Goal: Transaction & Acquisition: Book appointment/travel/reservation

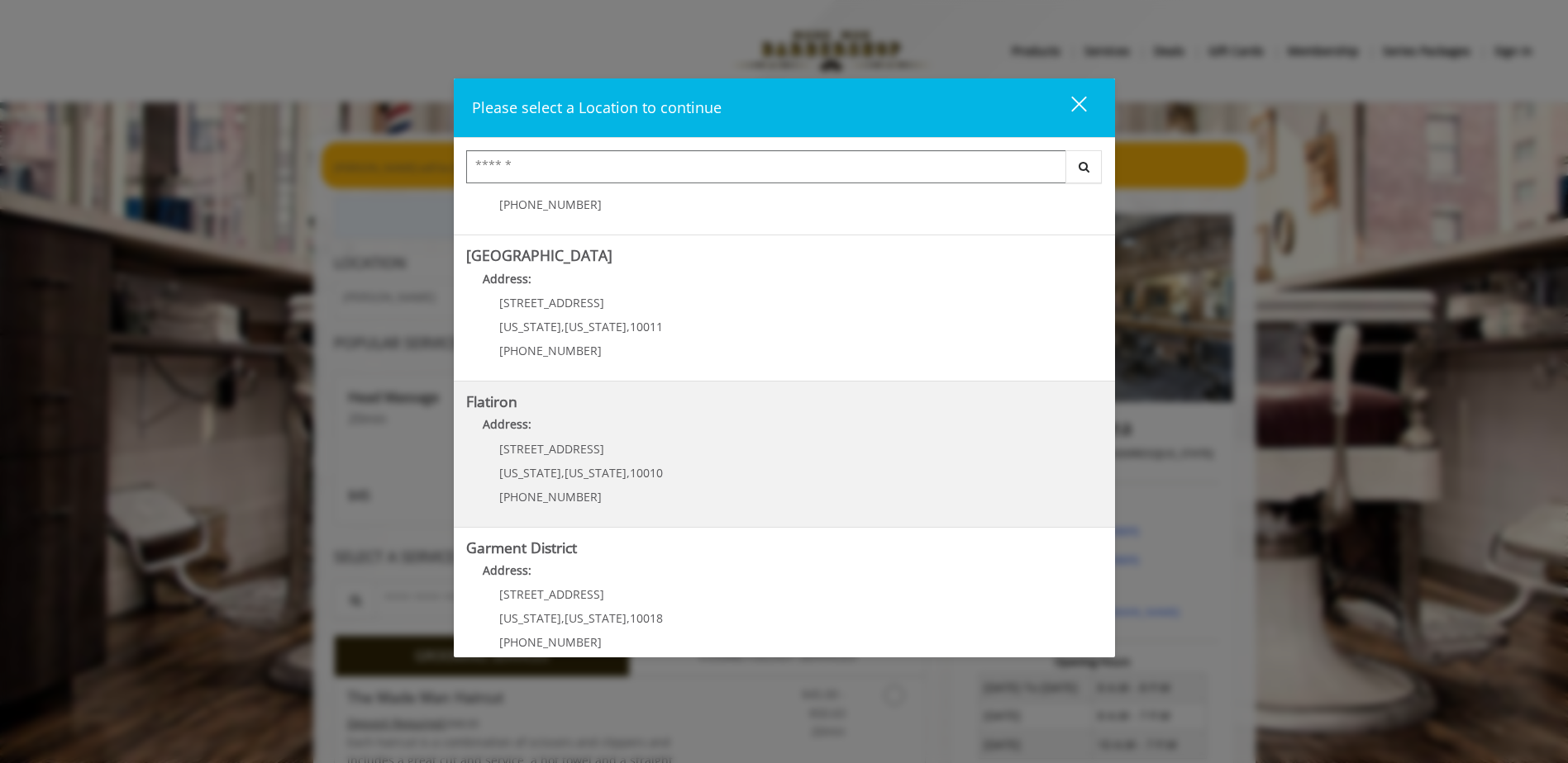
scroll to position [272, 0]
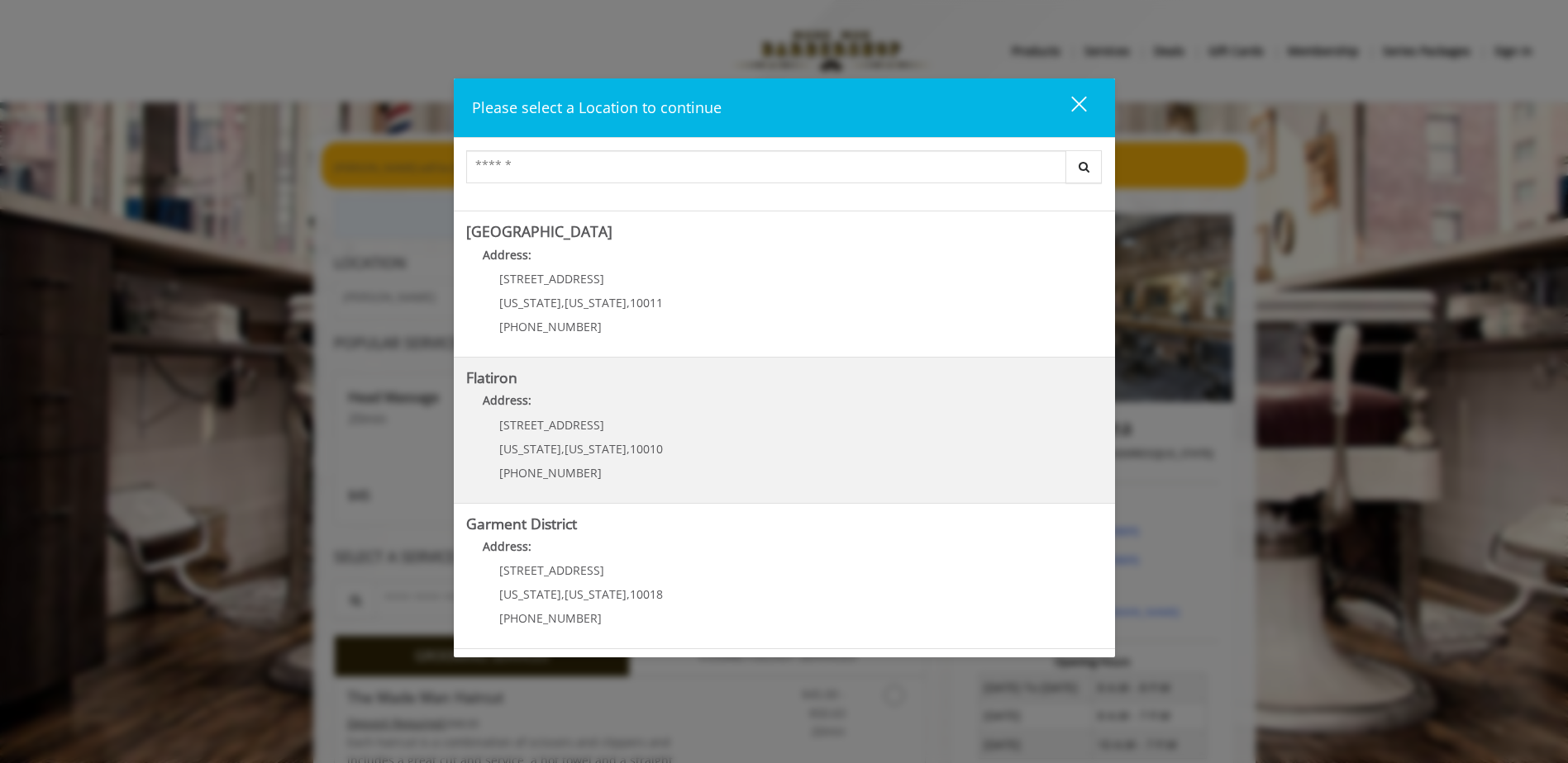
click at [839, 436] on "Flatiron Address: [STREET_ADDRESS][US_STATE][US_STATE] (917) 475-1765" at bounding box center [784, 431] width 637 height 121
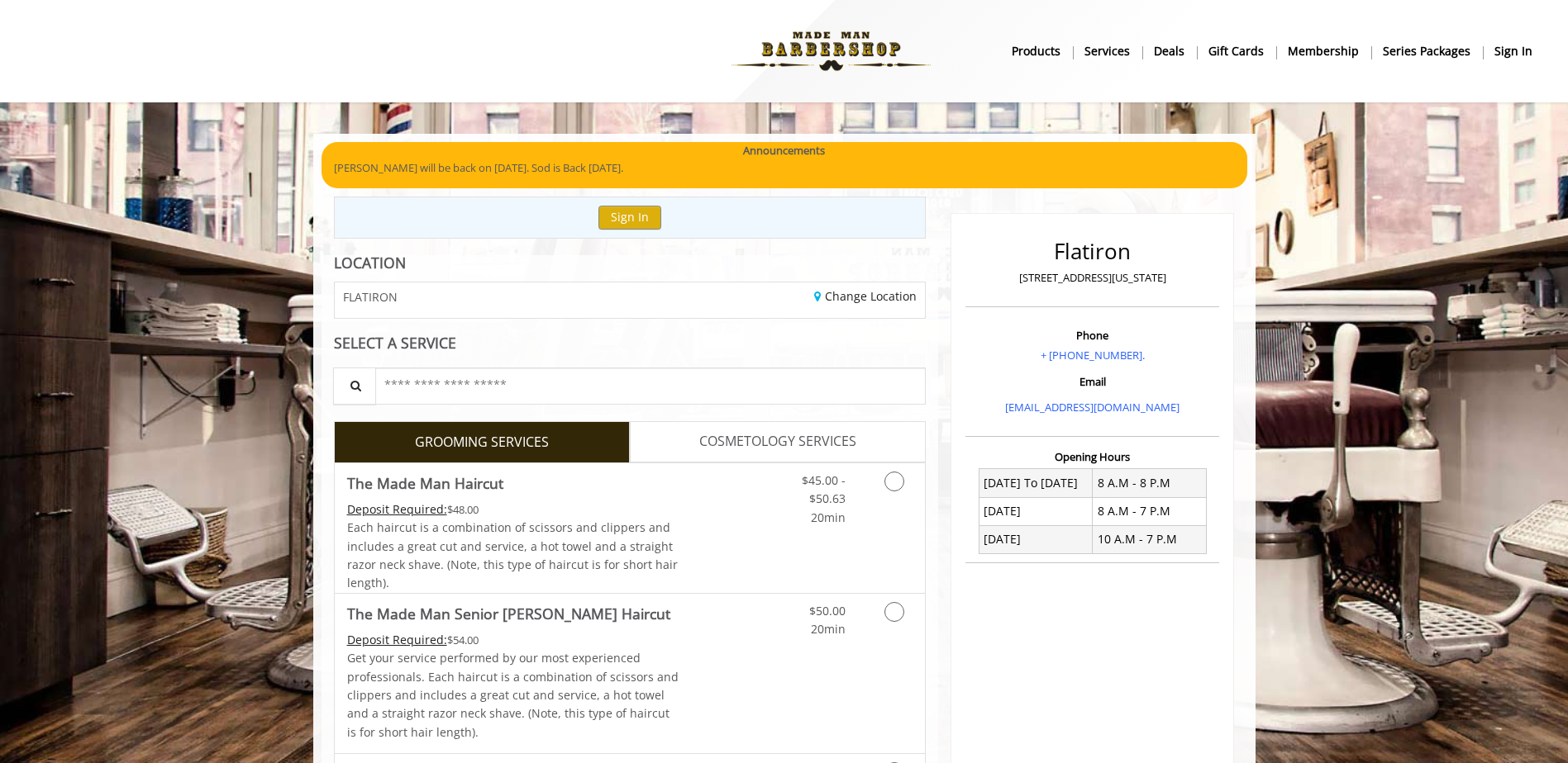
click at [768, 432] on span "COSMETOLOGY SERVICES" at bounding box center [778, 441] width 157 height 21
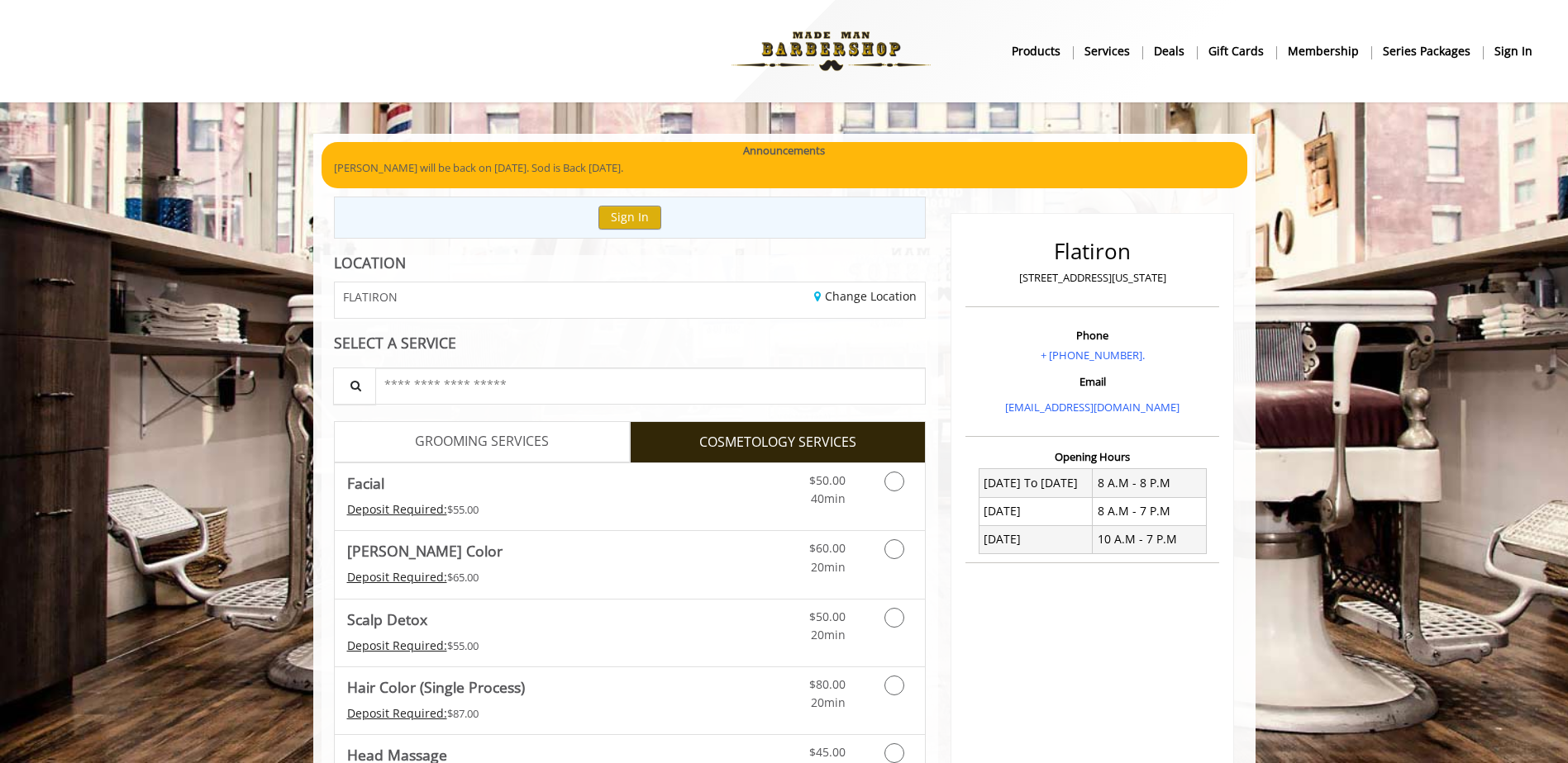
click at [499, 448] on span "GROOMING SERVICES" at bounding box center [481, 441] width 133 height 21
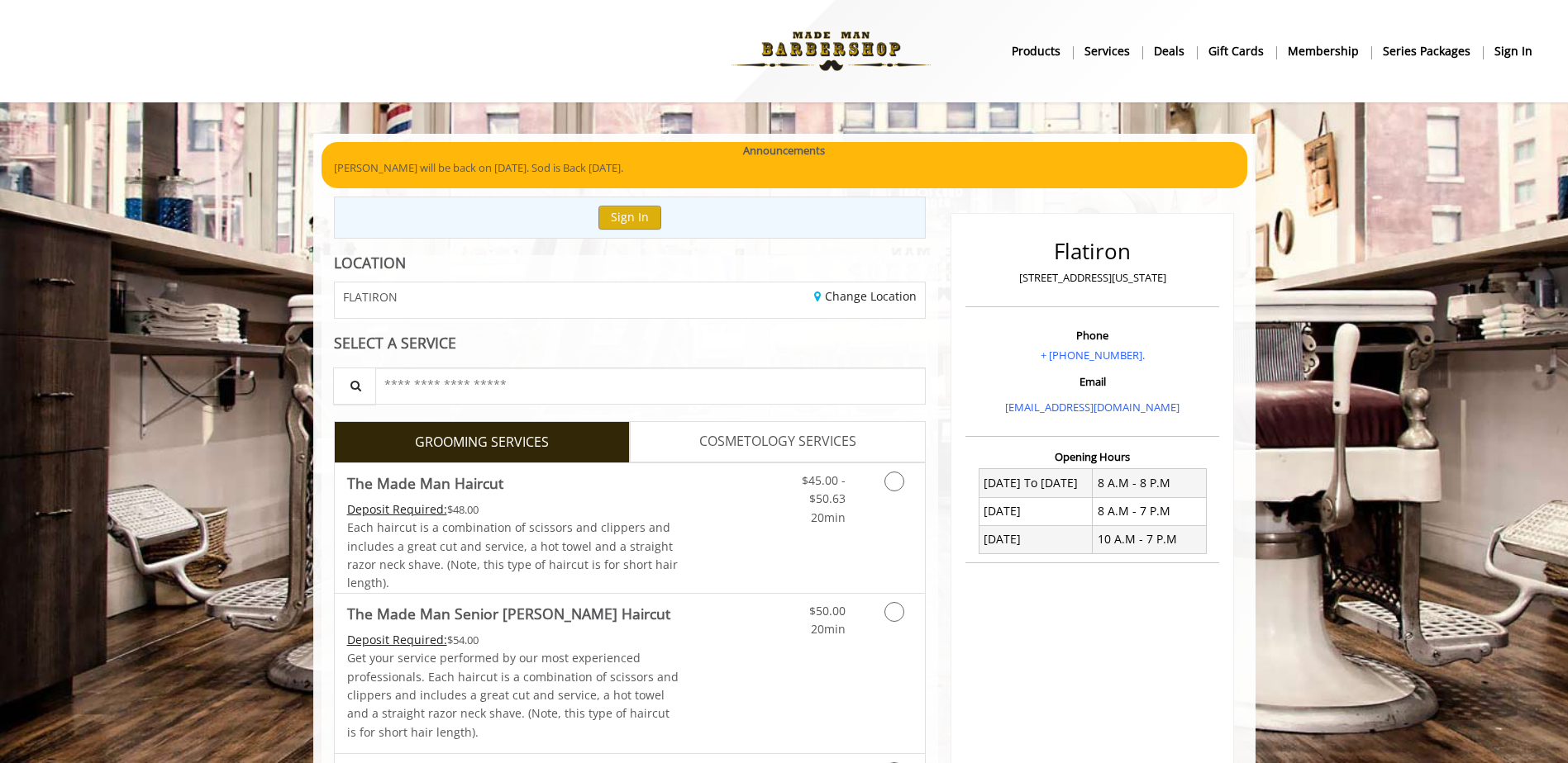
click at [845, 290] on div "Change Location" at bounding box center [784, 299] width 307 height 36
click at [847, 294] on link "Change Location" at bounding box center [865, 296] width 103 height 15
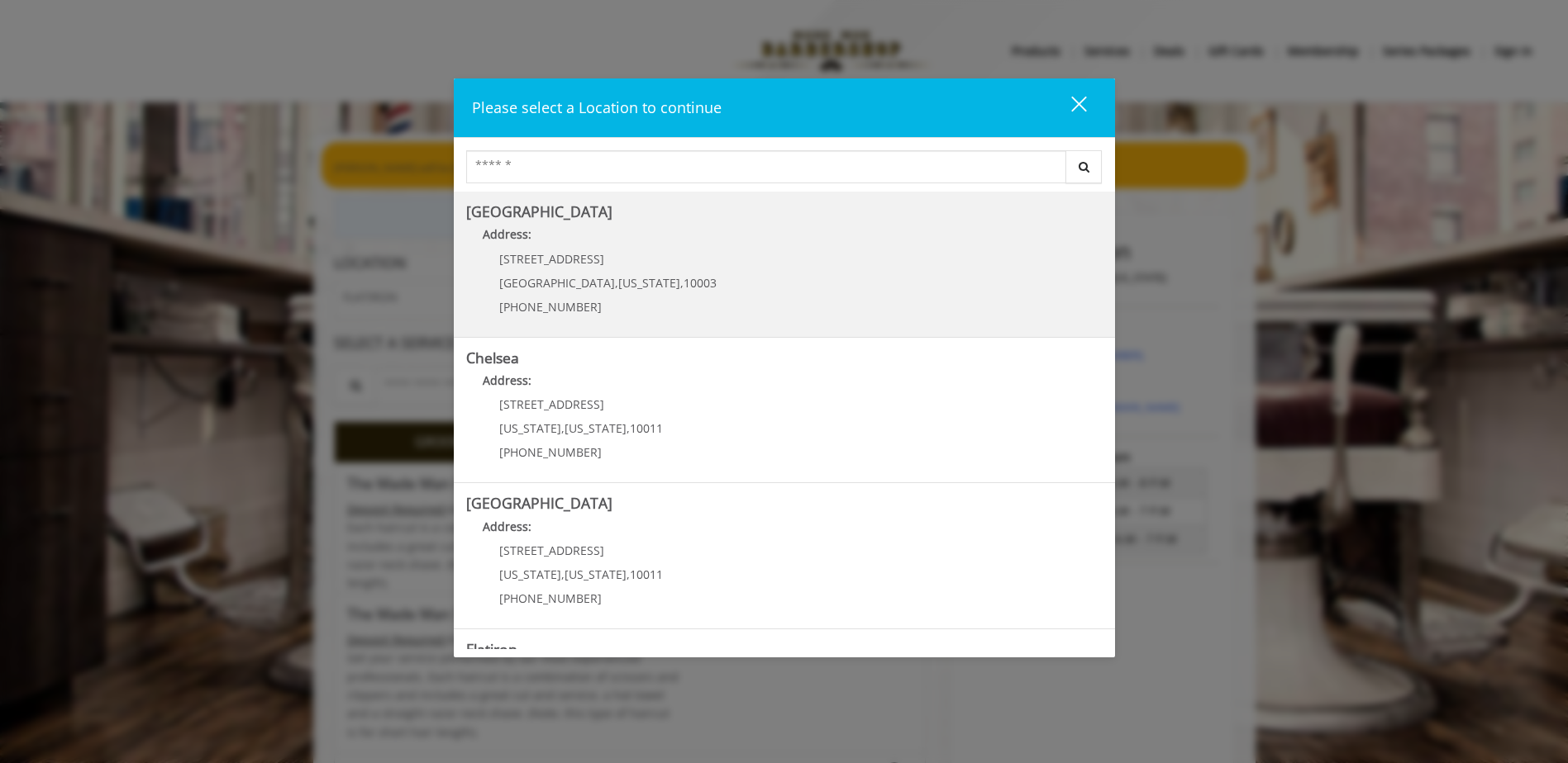
click at [608, 263] on p "[STREET_ADDRESS]" at bounding box center [608, 258] width 217 height 12
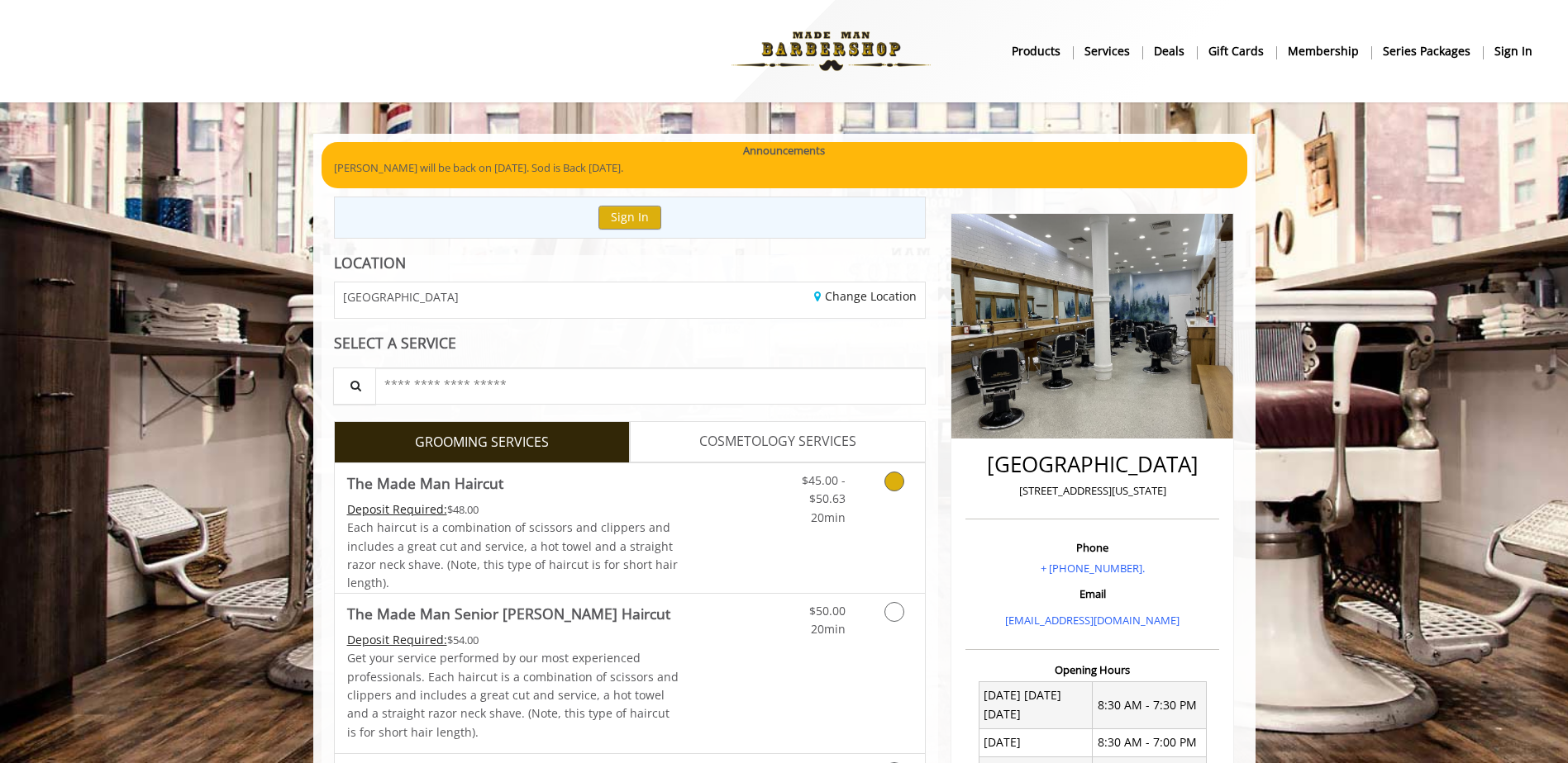
scroll to position [83, 0]
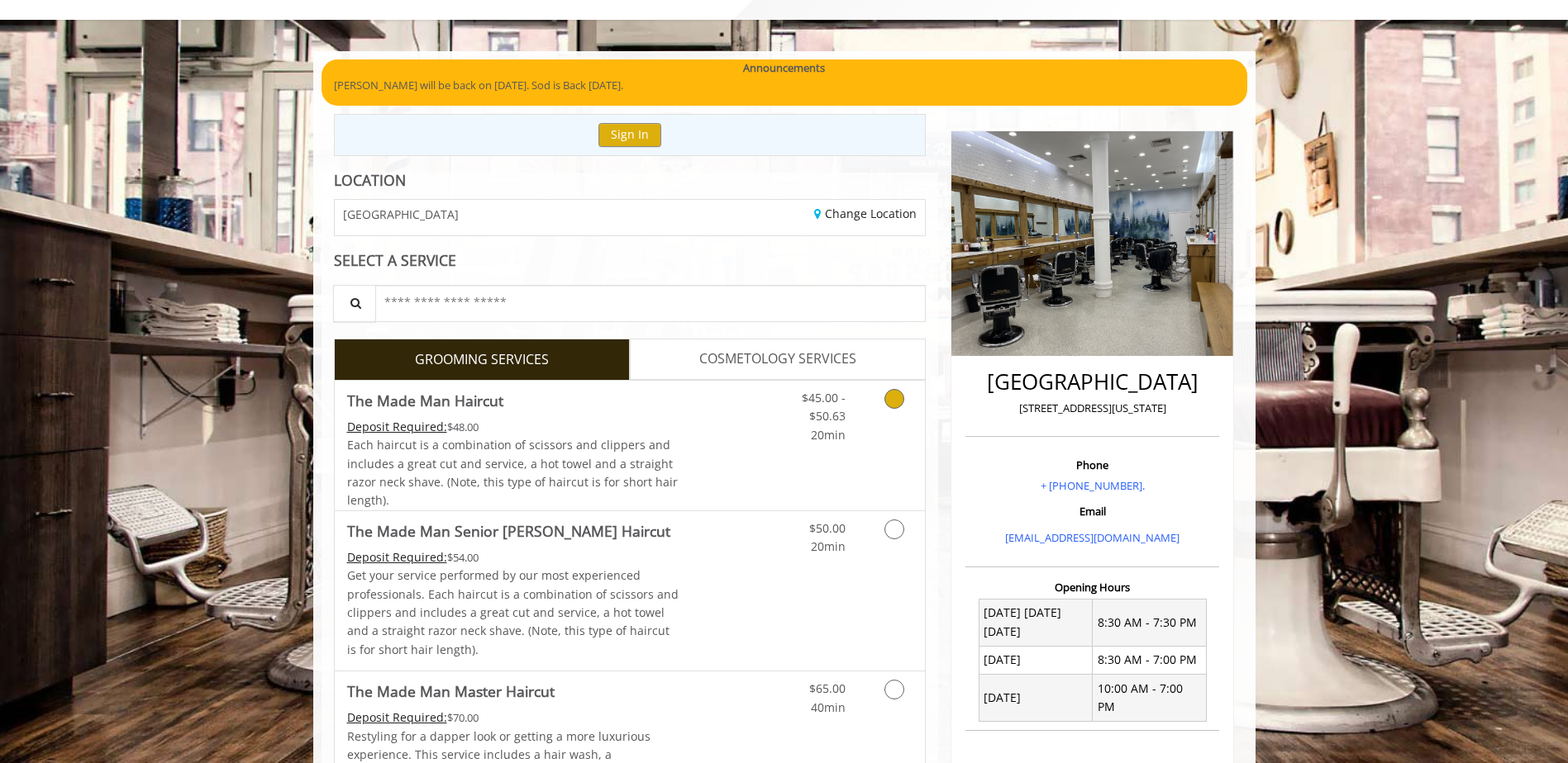
click at [690, 443] on link "Discounted Price" at bounding box center [728, 445] width 98 height 130
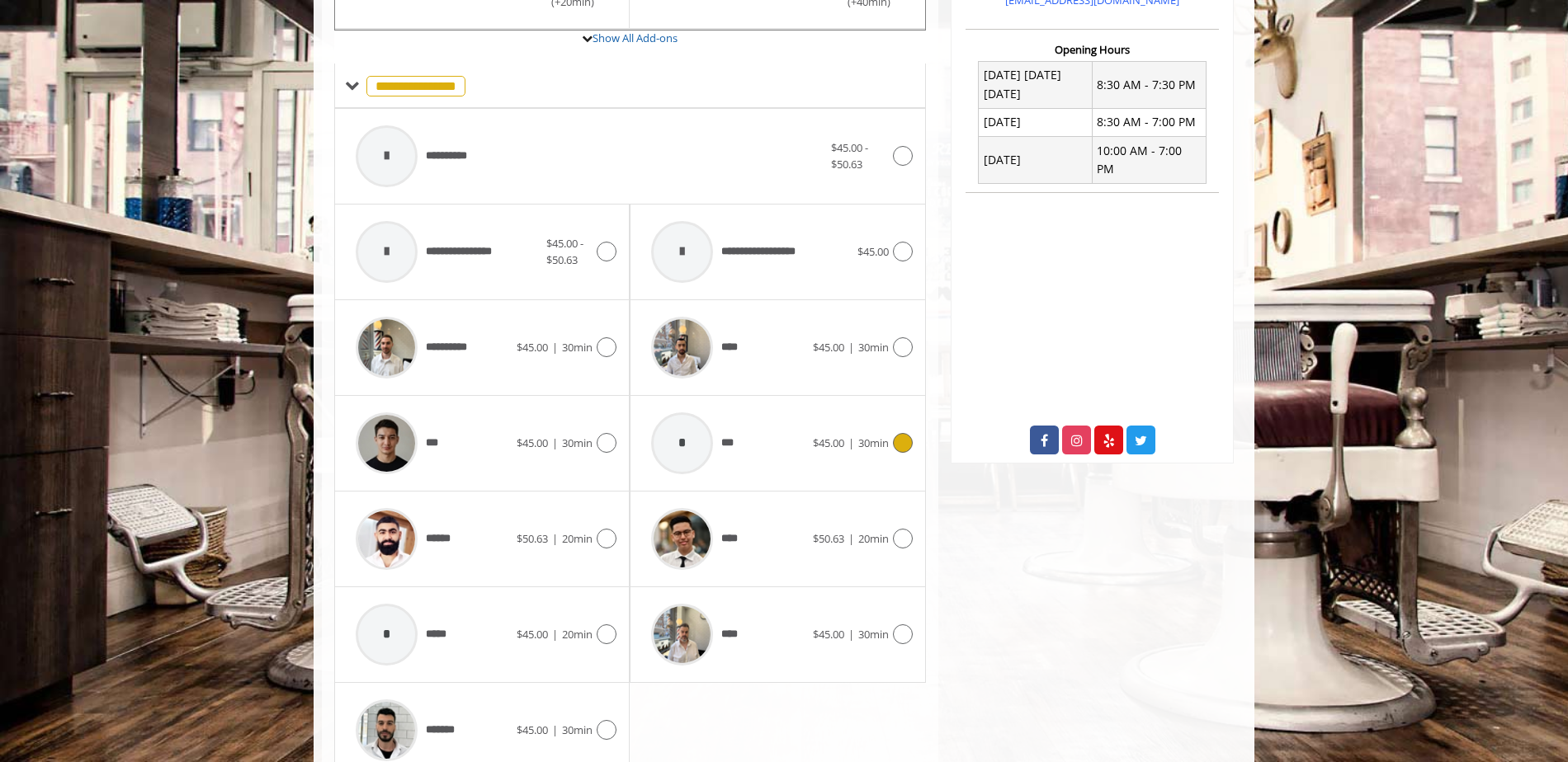
scroll to position [662, 0]
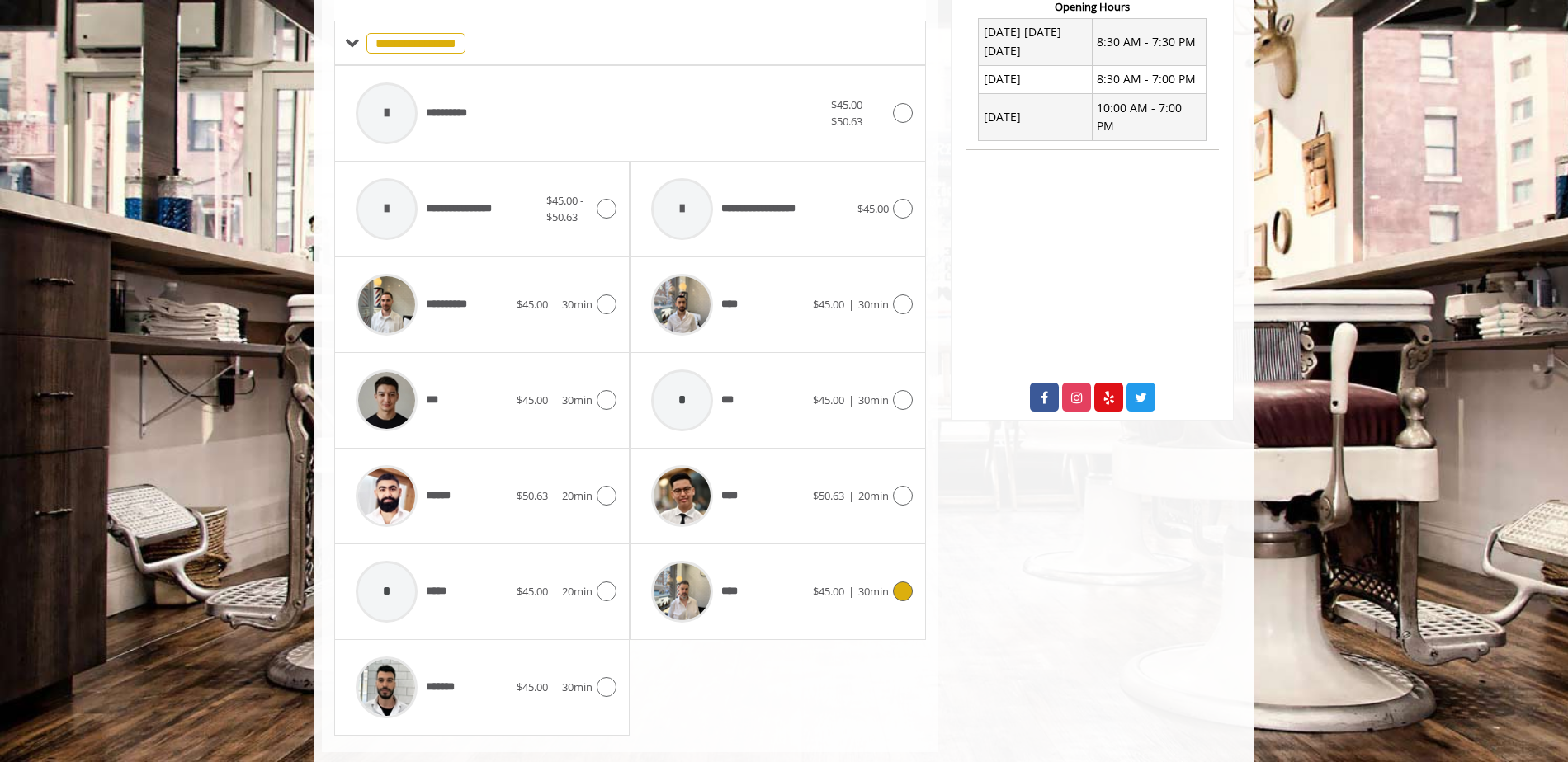
click at [818, 584] on span "$45.00" at bounding box center [829, 590] width 32 height 14
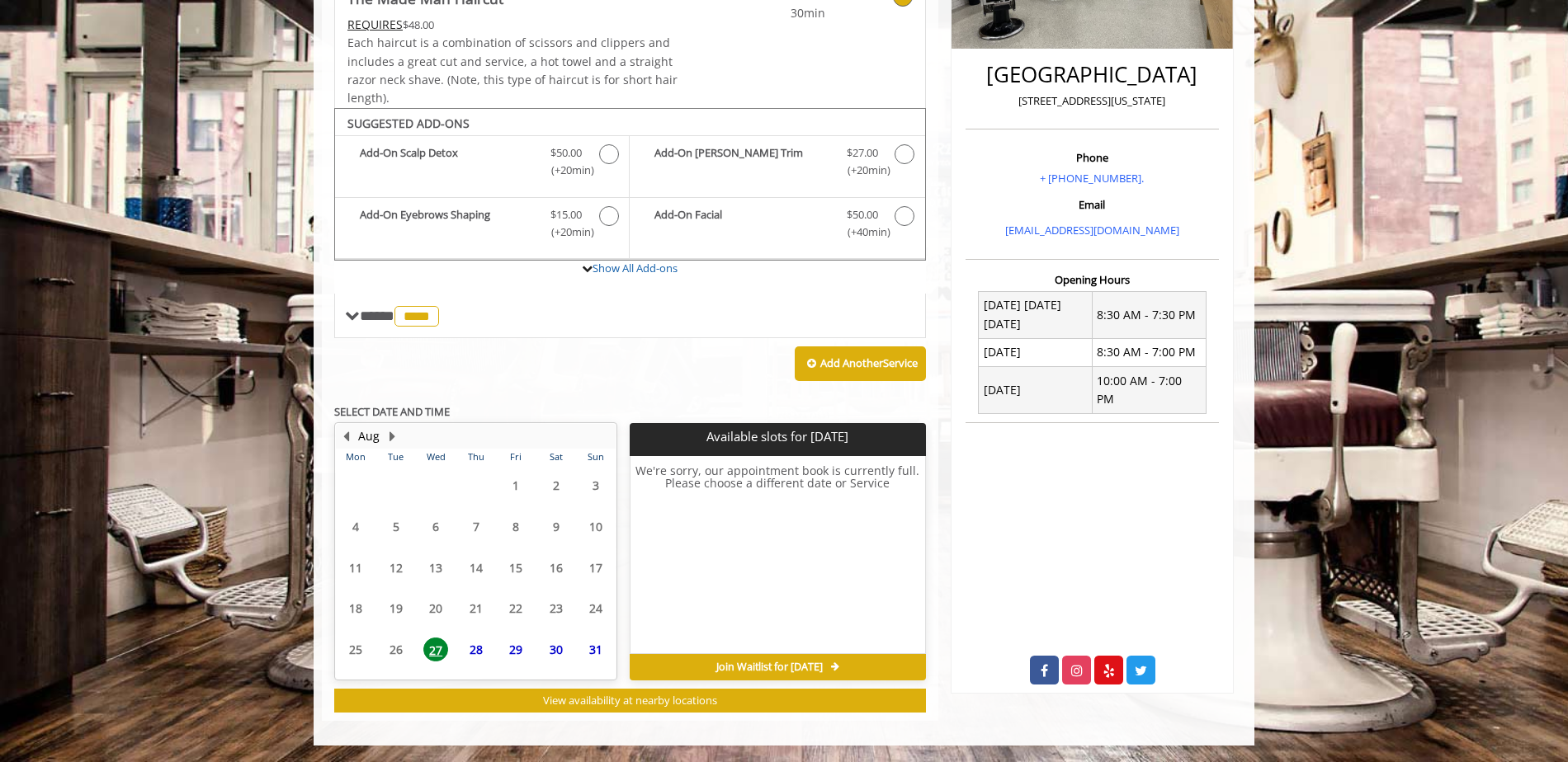
scroll to position [389, 0]
click at [522, 601] on span "29" at bounding box center [516, 609] width 25 height 24
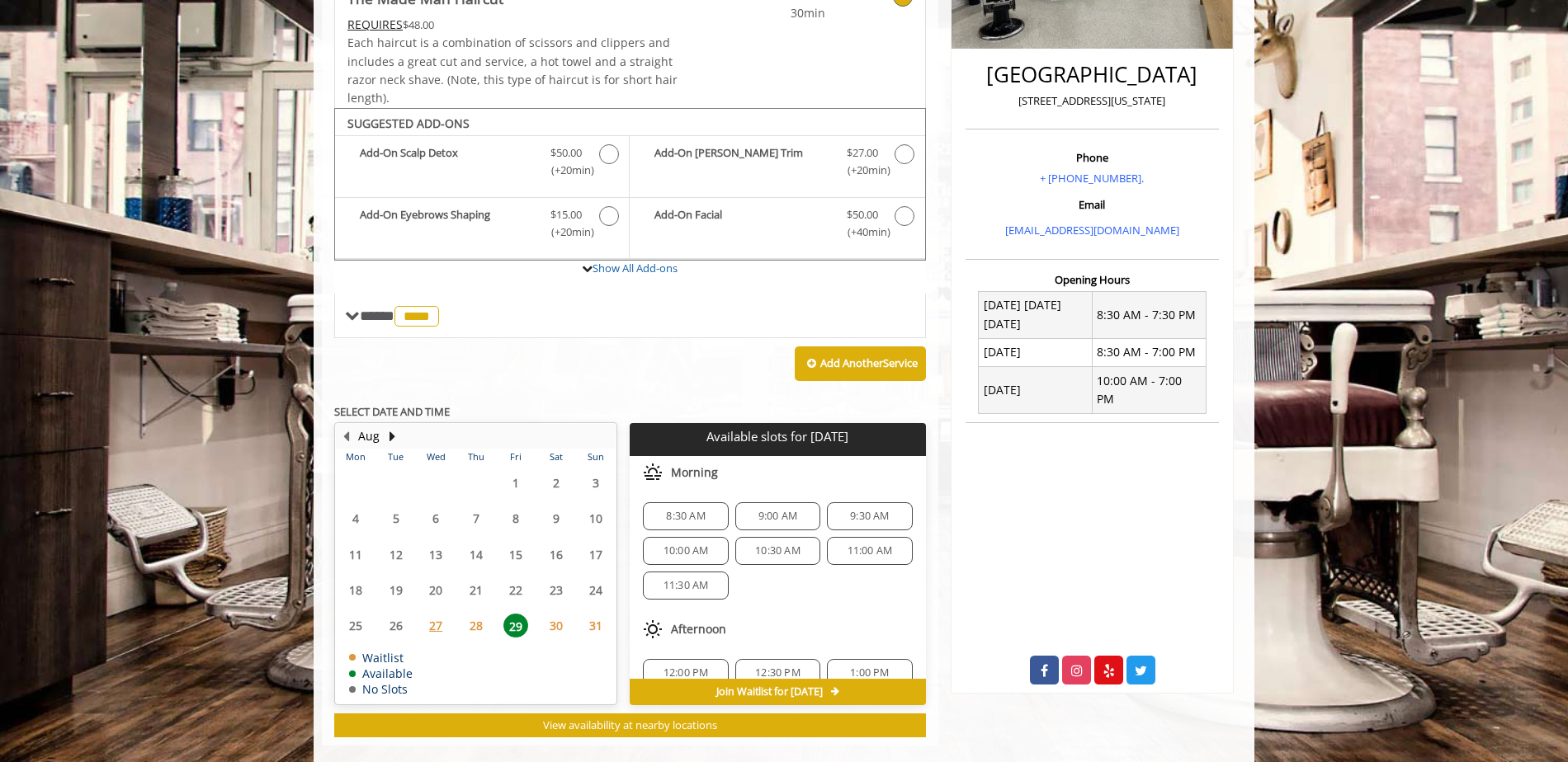
scroll to position [414, 0]
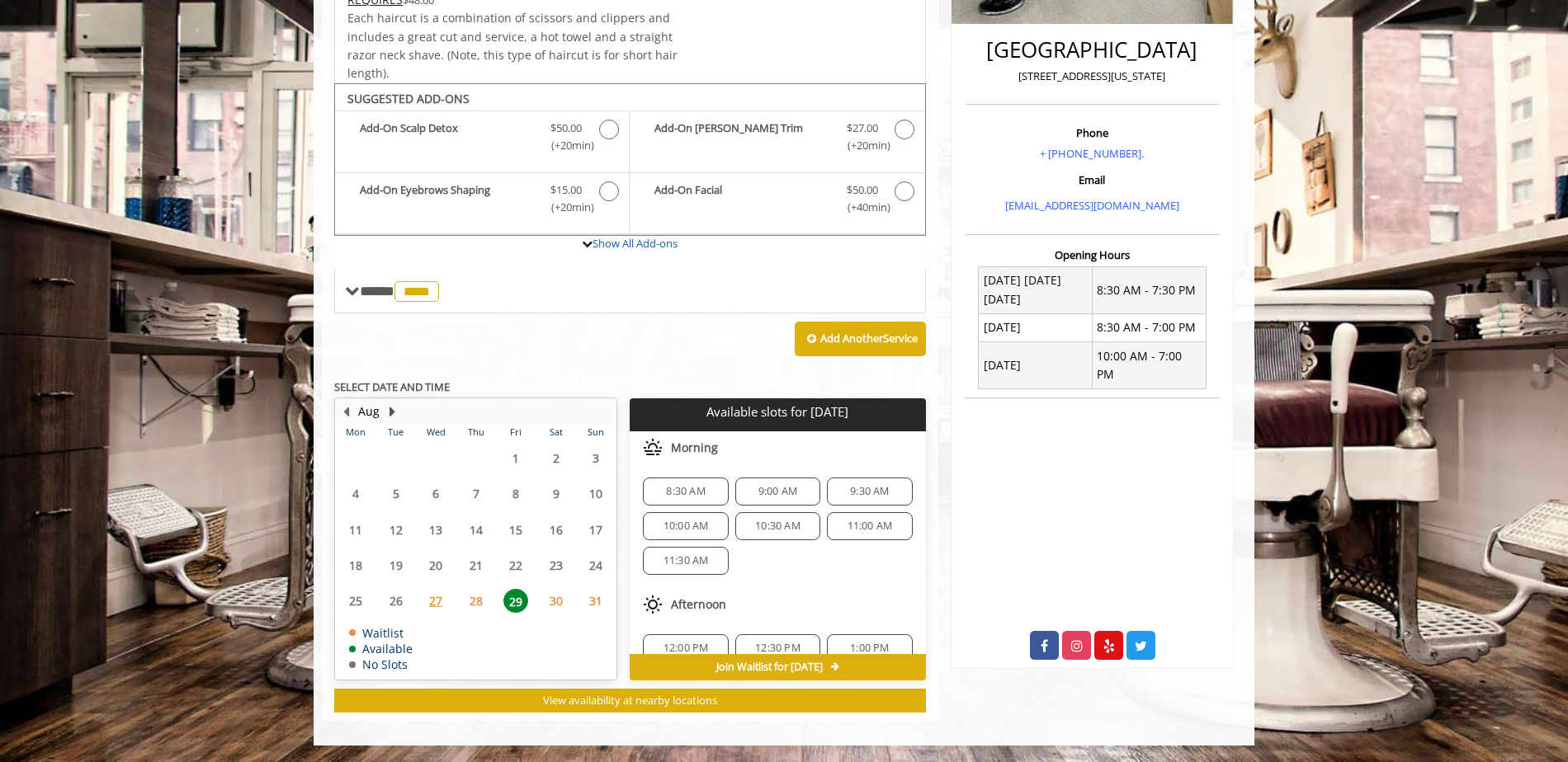
click at [391, 408] on button "Next Month" at bounding box center [392, 411] width 13 height 18
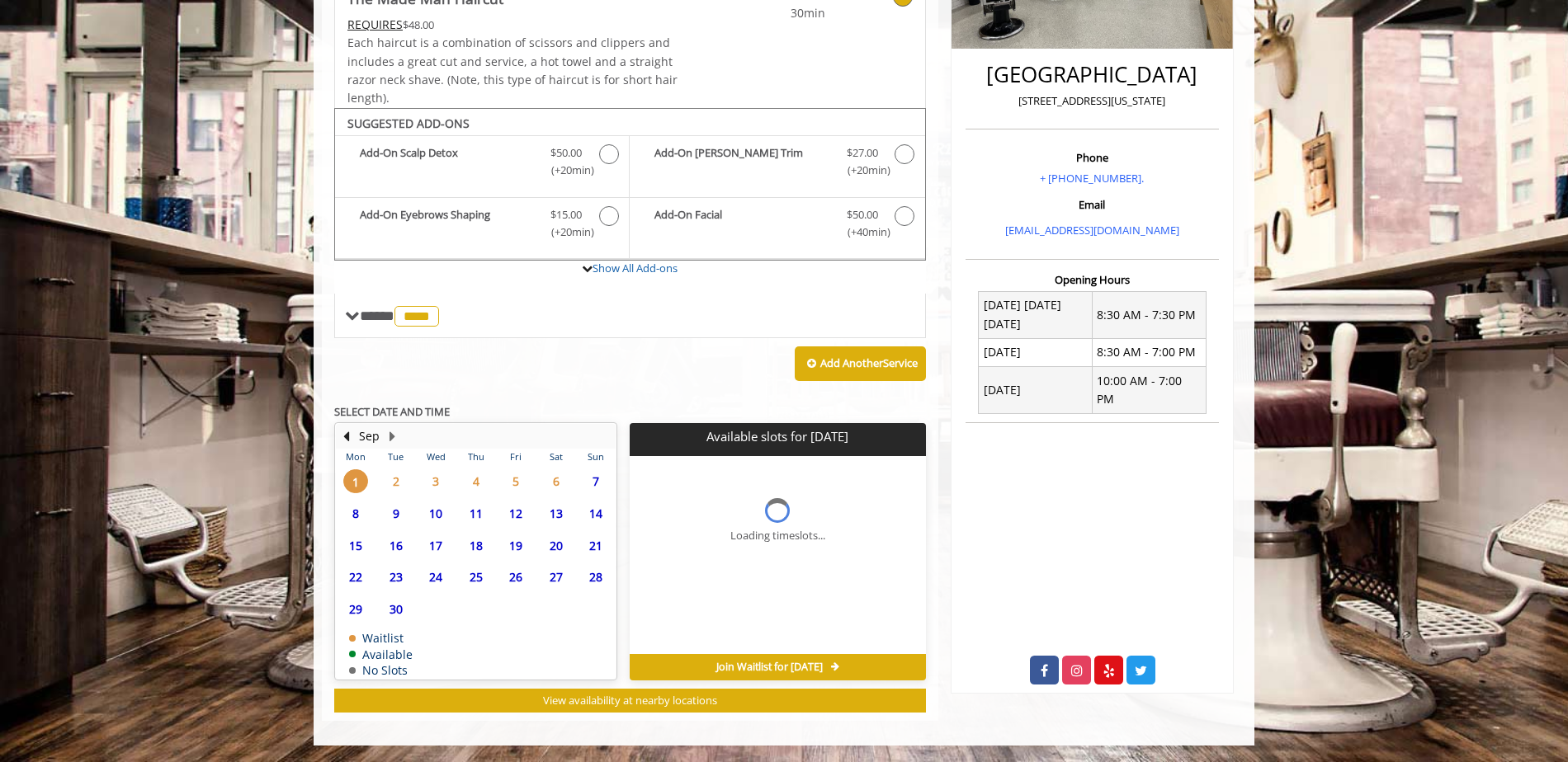
scroll to position [389, 0]
click at [399, 435] on td "Sep" at bounding box center [468, 436] width 266 height 25
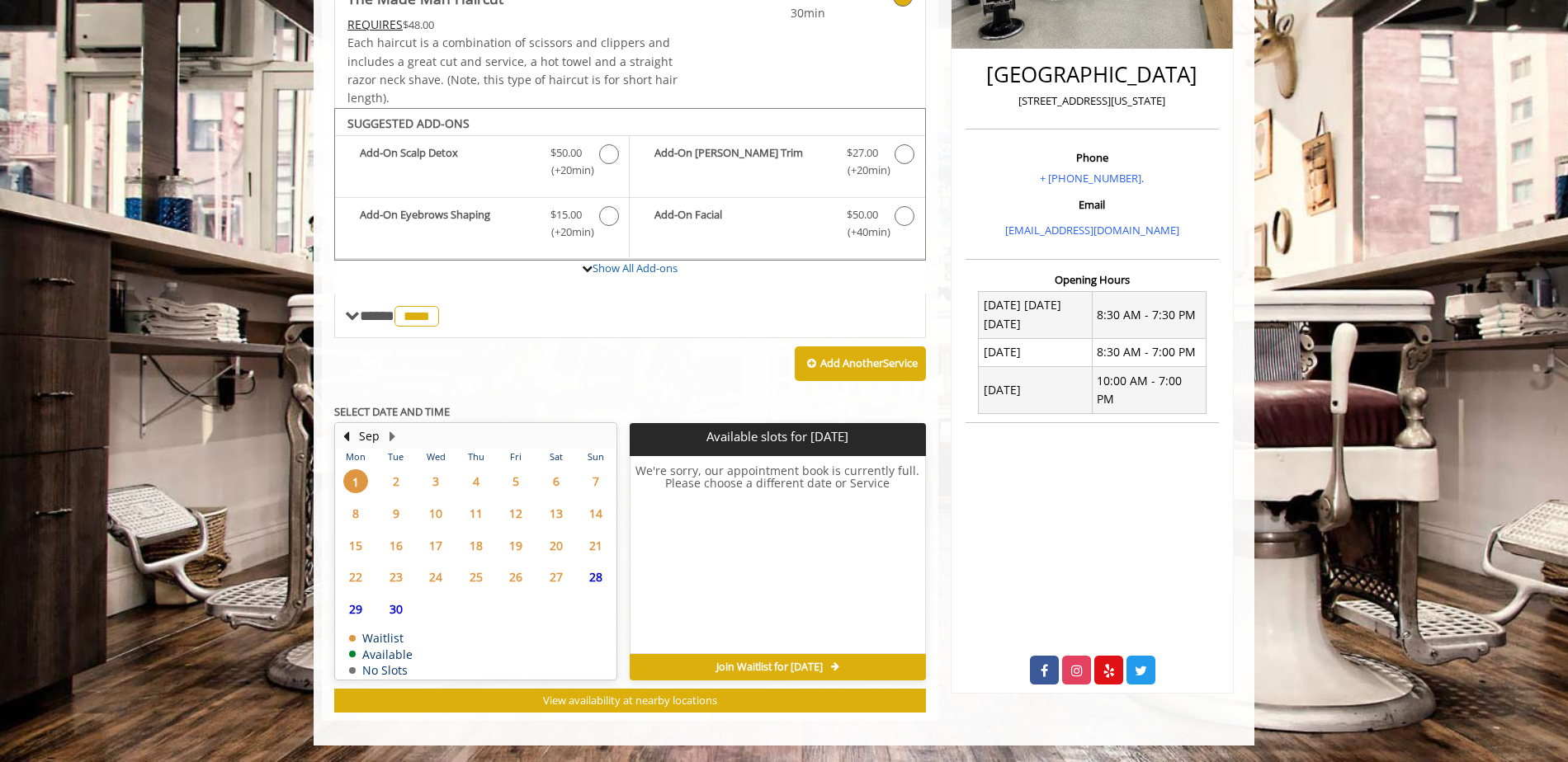
click at [512, 583] on span "26" at bounding box center [516, 577] width 25 height 24
click at [444, 531] on td "17" at bounding box center [435, 546] width 39 height 33
click at [420, 497] on td "10" at bounding box center [435, 514] width 39 height 33
click at [352, 435] on button "Previous Month" at bounding box center [346, 436] width 13 height 18
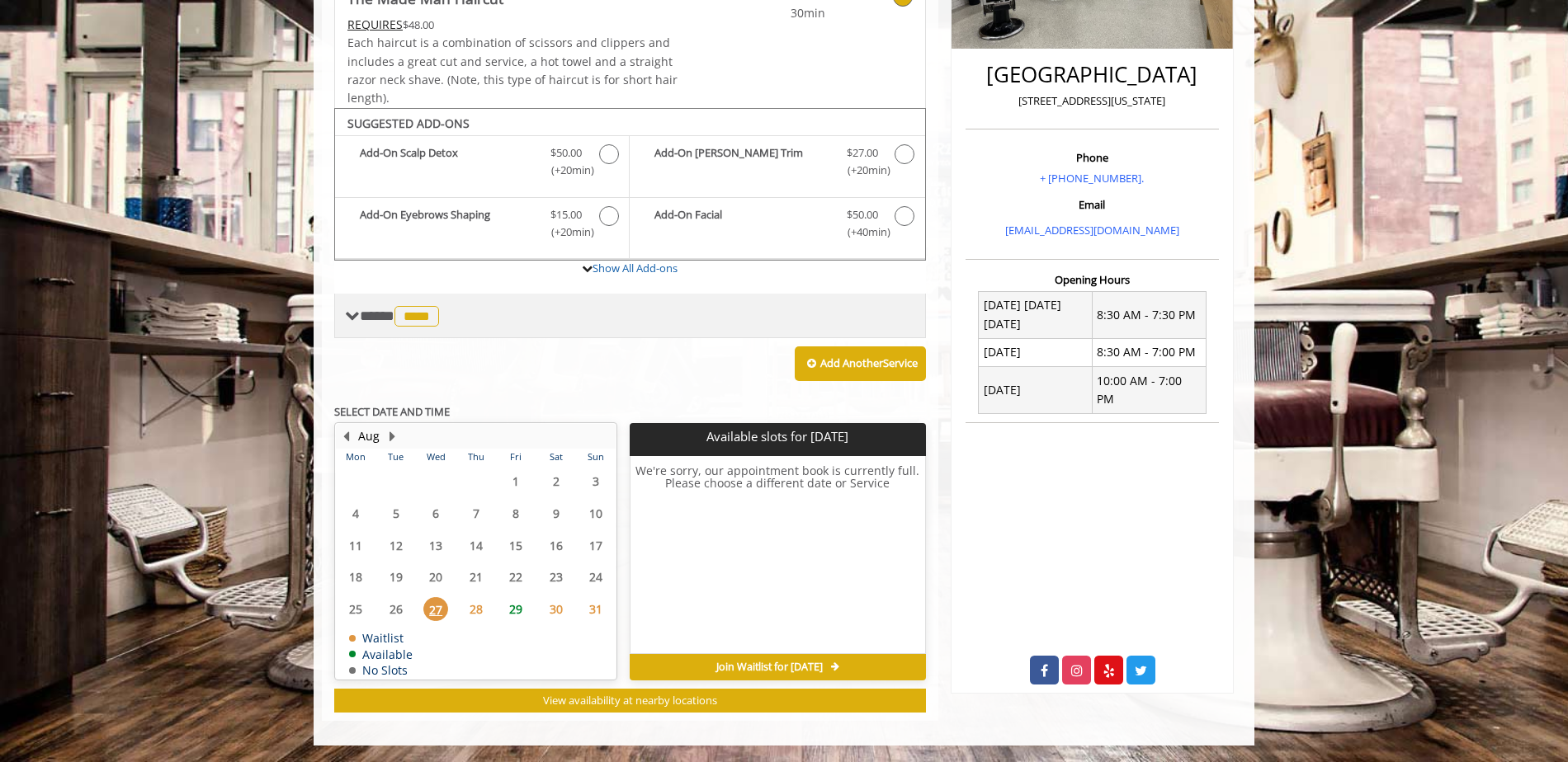
click at [417, 318] on span "****" at bounding box center [416, 316] width 44 height 21
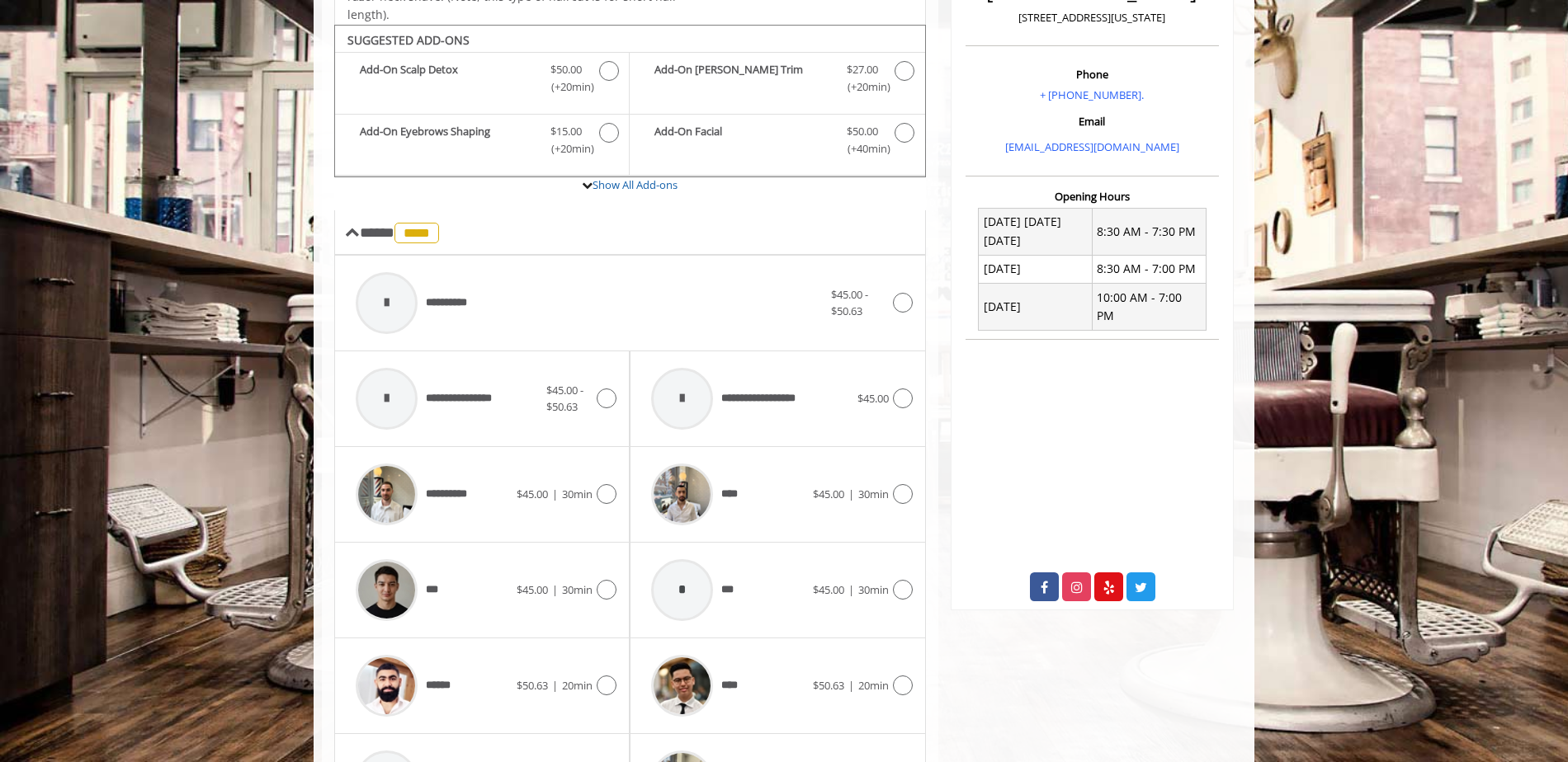
scroll to position [498, 0]
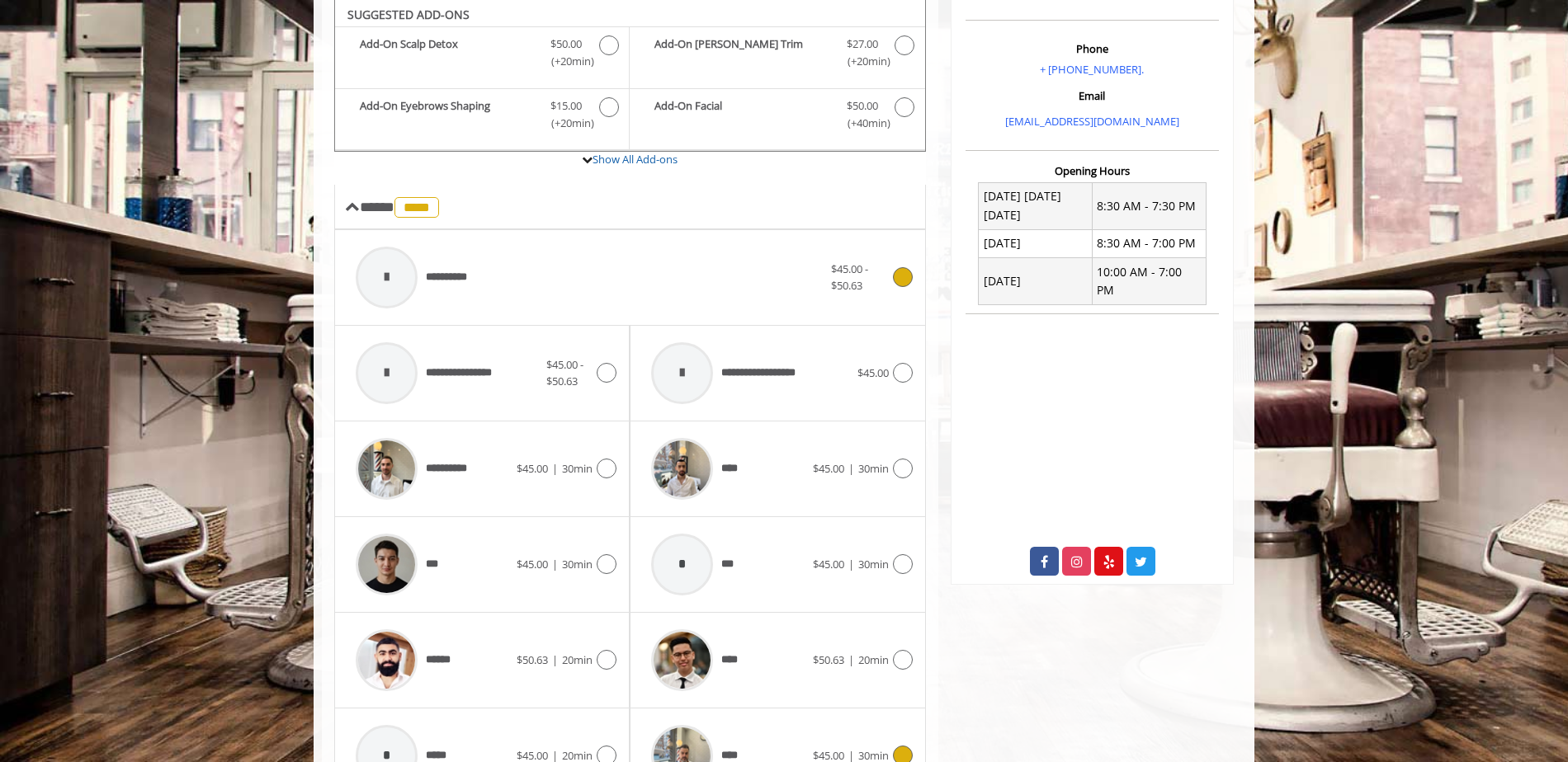
click at [627, 284] on div "**********" at bounding box center [589, 278] width 483 height 79
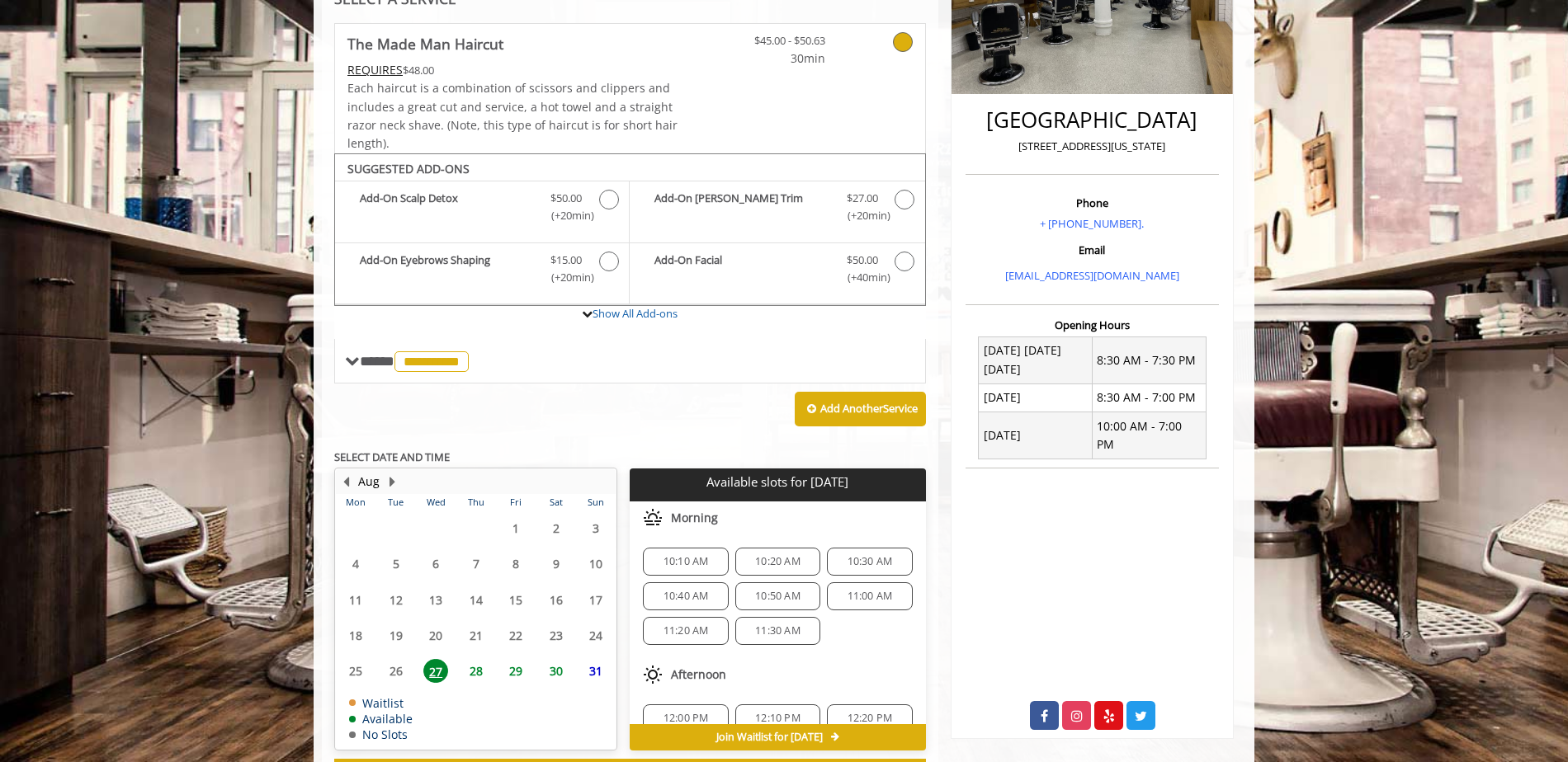
scroll to position [414, 0]
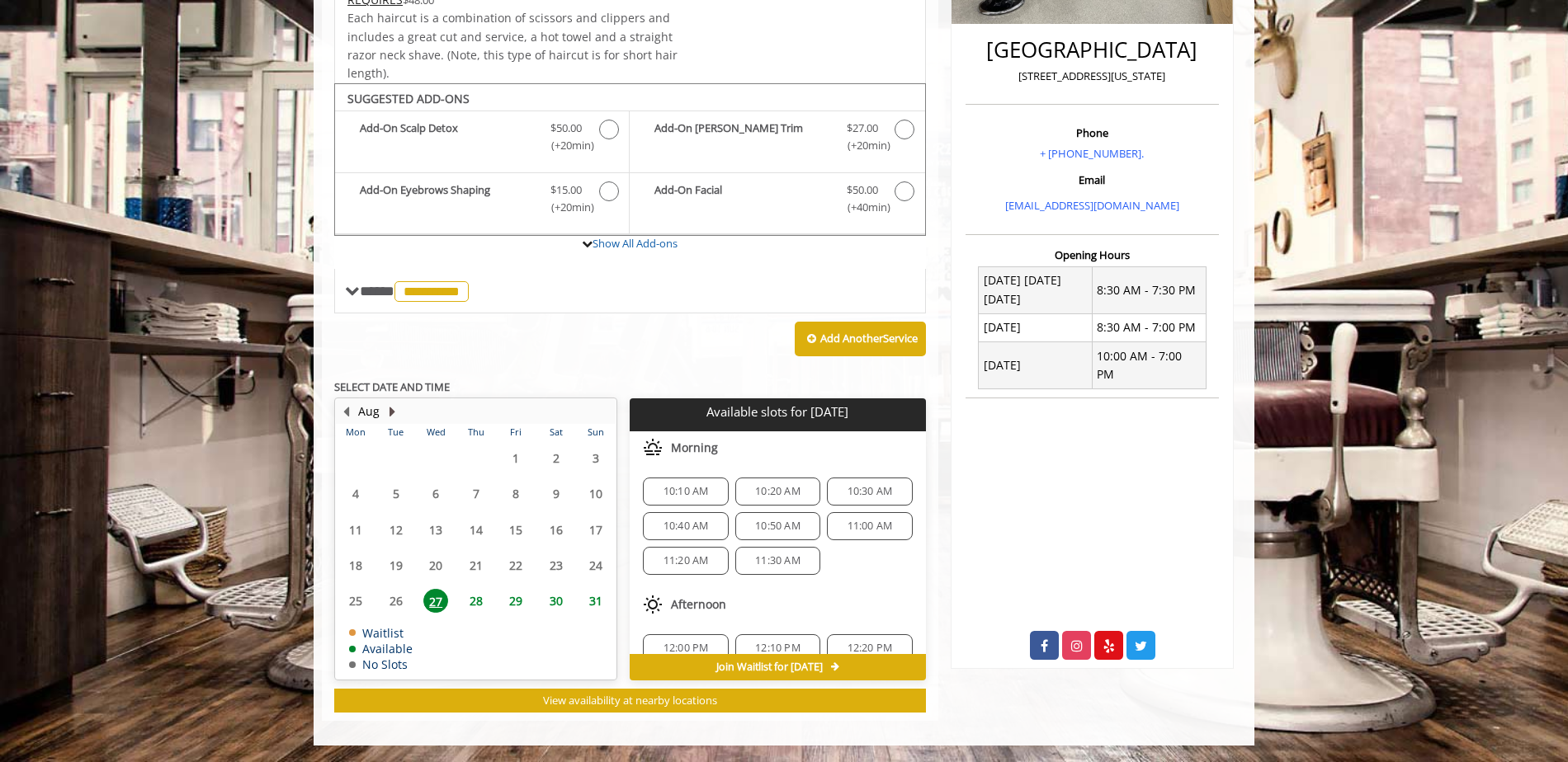
click at [393, 415] on button "Next Month" at bounding box center [392, 411] width 13 height 18
click at [427, 459] on span "3" at bounding box center [436, 458] width 25 height 24
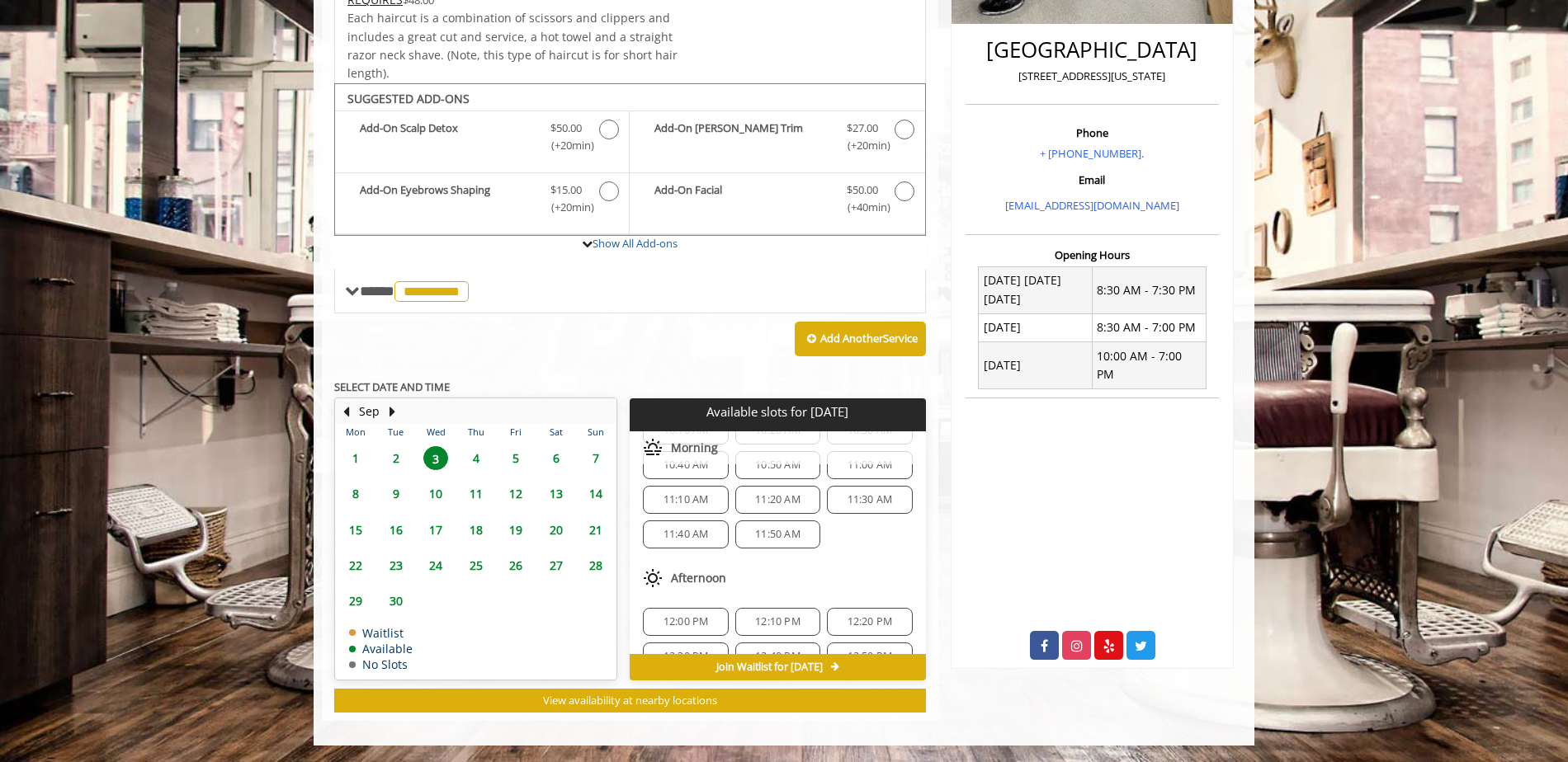
click at [682, 536] on span "11:40 AM" at bounding box center [686, 535] width 45 height 13
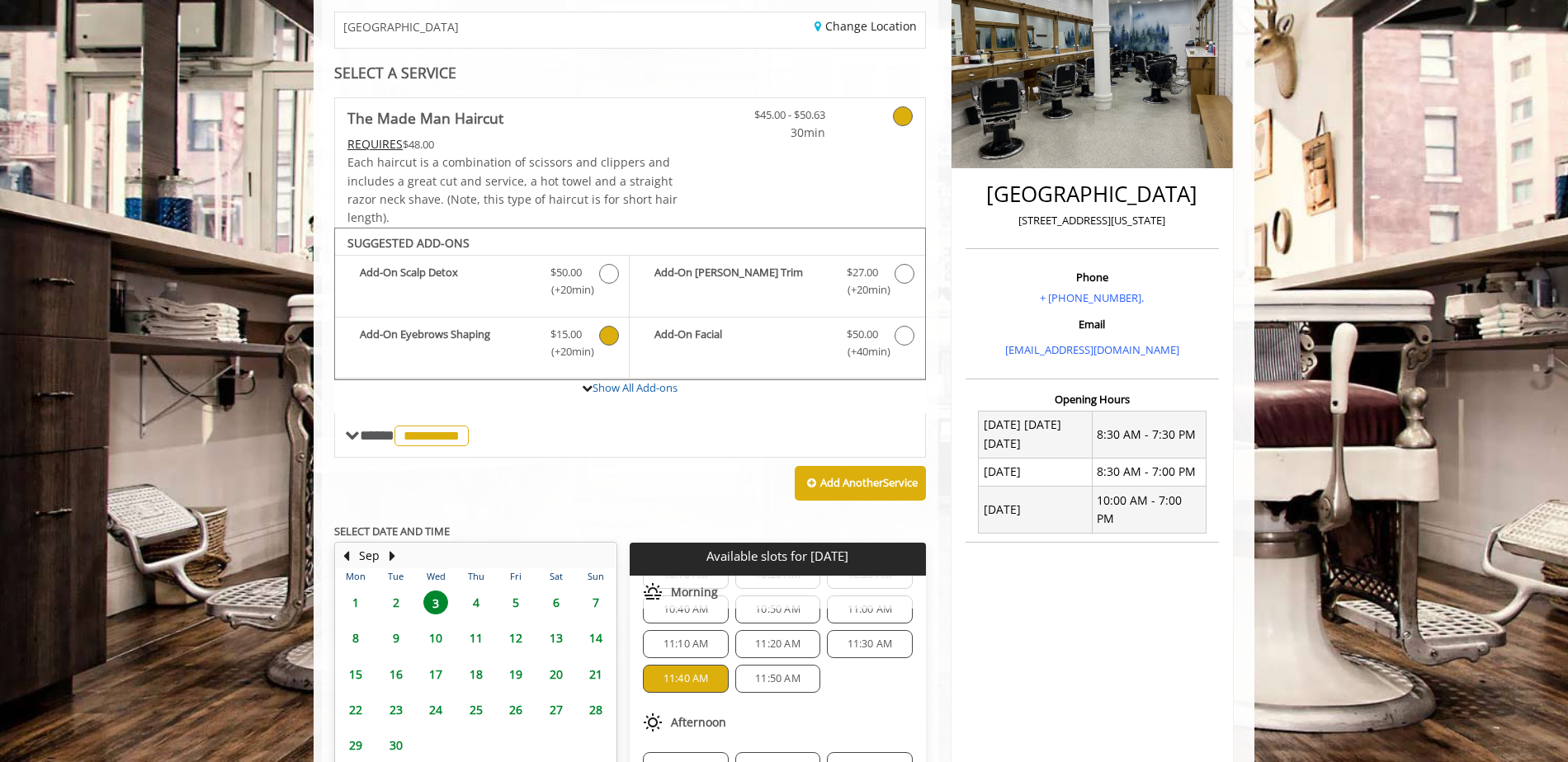
scroll to position [0, 0]
